Goal: Information Seeking & Learning: Find specific fact

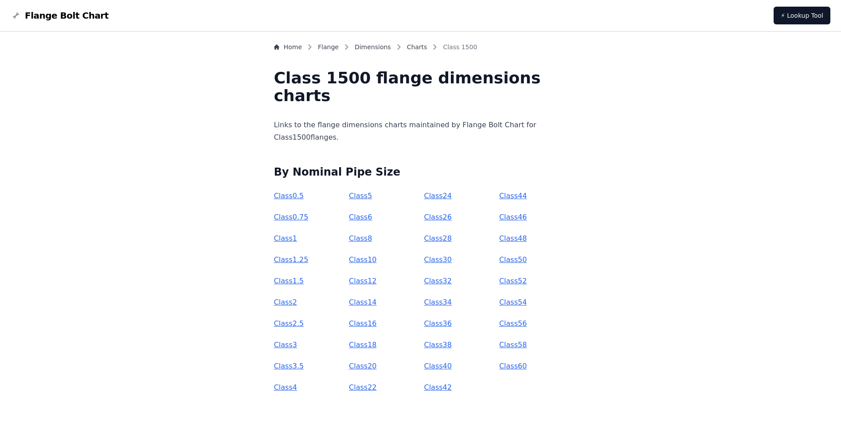
click at [297, 388] on link "Class 4" at bounding box center [285, 387] width 23 height 8
